Goal: Task Accomplishment & Management: Use online tool/utility

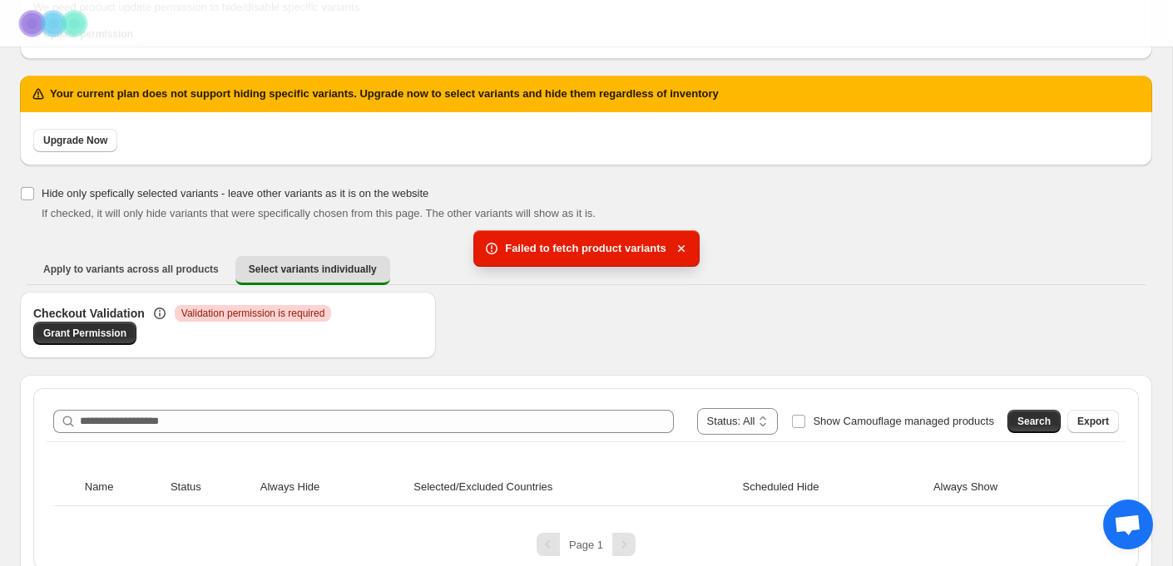
scroll to position [174, 0]
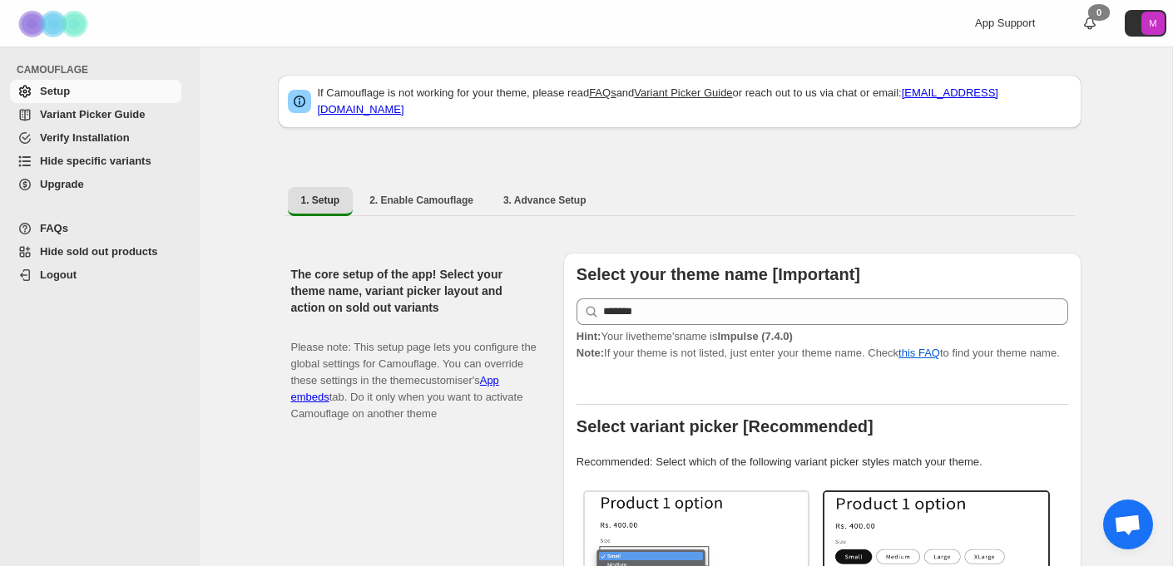
click at [81, 160] on span "Hide specific variants" at bounding box center [95, 161] width 111 height 12
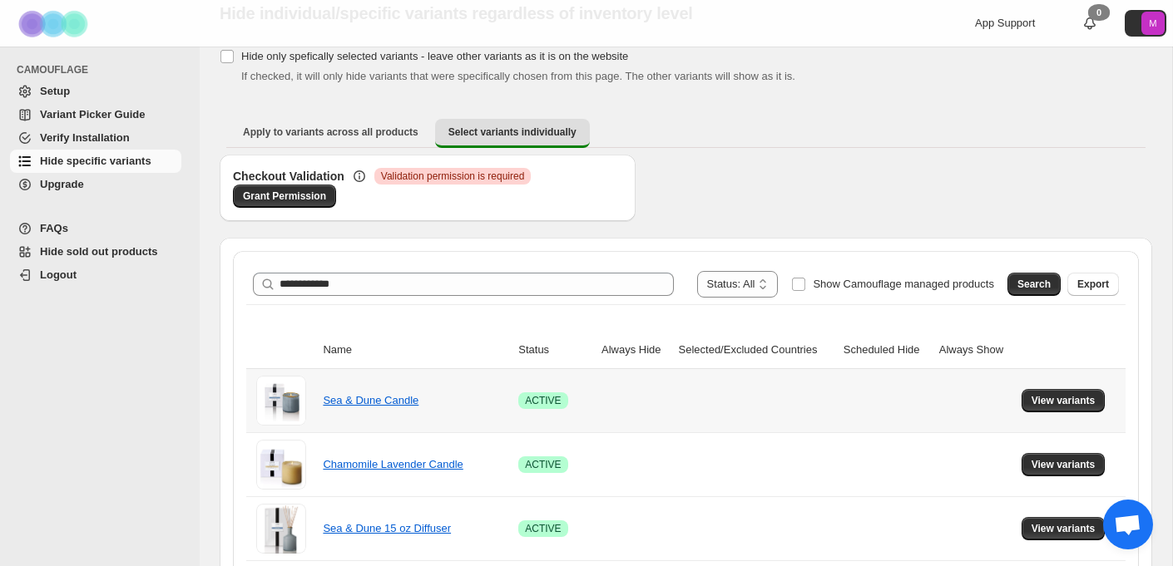
scroll to position [67, 0]
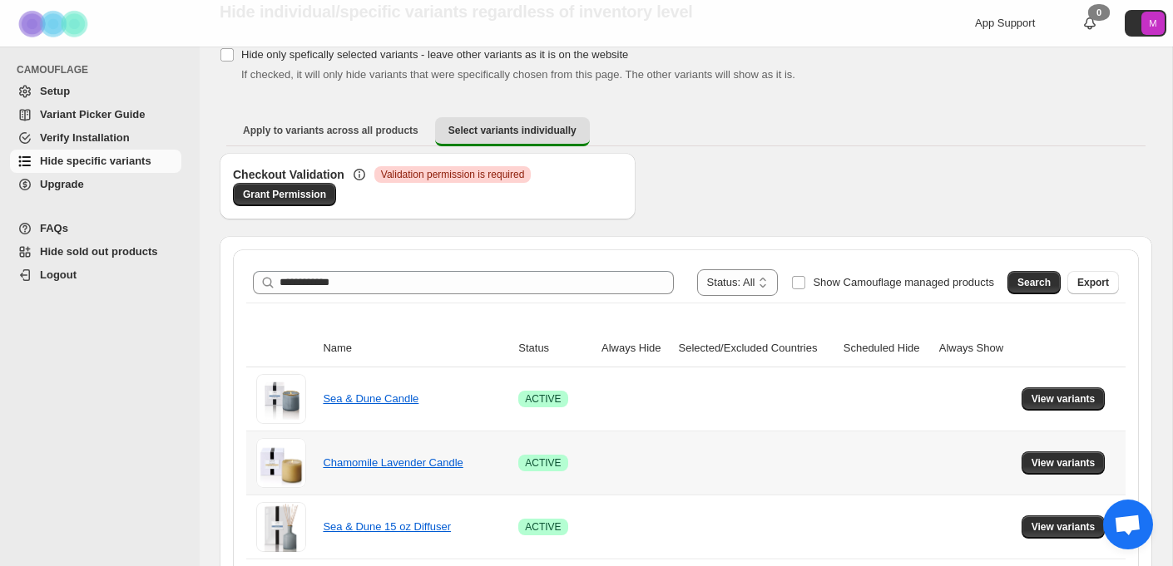
type input "**********"
click at [1023, 282] on span "Search" at bounding box center [1033, 282] width 33 height 13
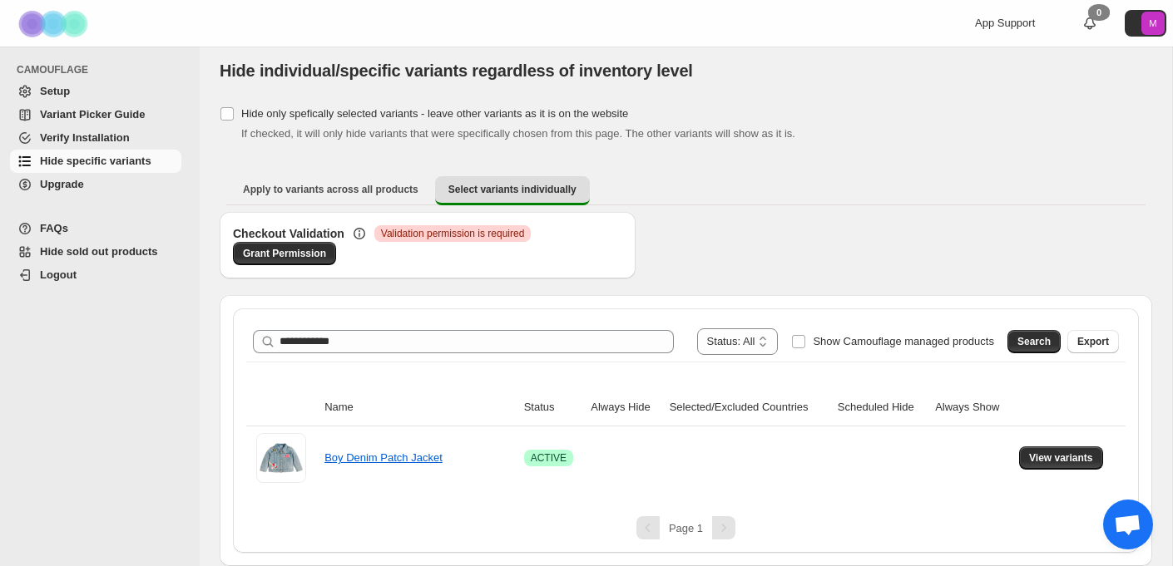
scroll to position [7, 0]
click at [1077, 463] on span "View variants" at bounding box center [1061, 458] width 64 height 13
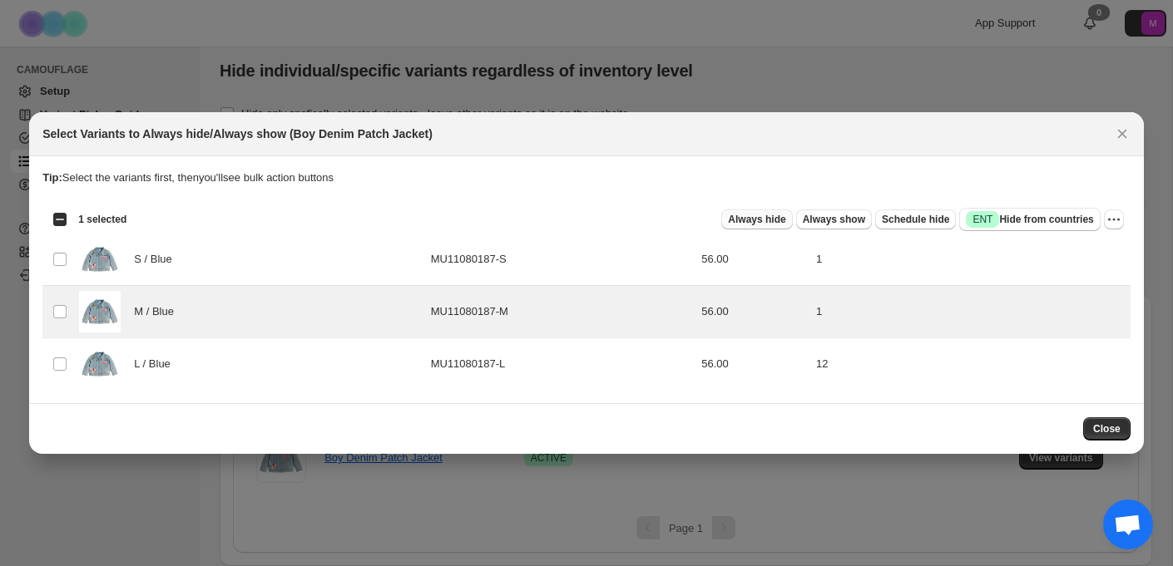
click at [760, 220] on span "Always hide" at bounding box center [756, 219] width 57 height 13
